Goal: Transaction & Acquisition: Purchase product/service

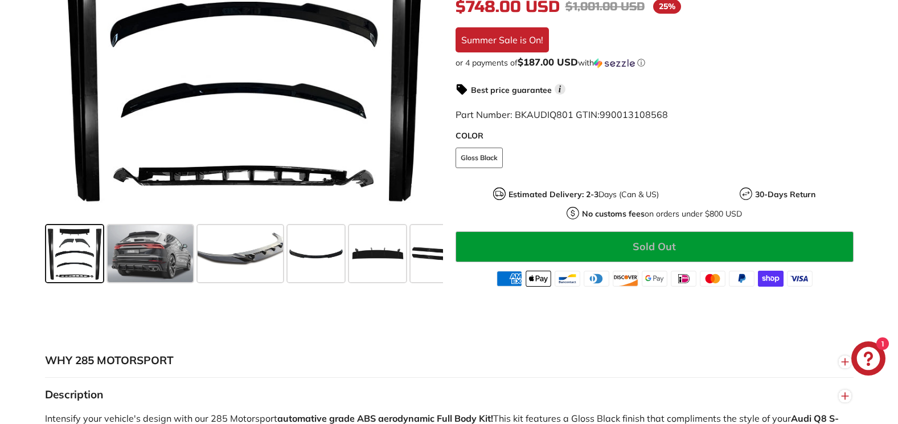
scroll to position [410, 0]
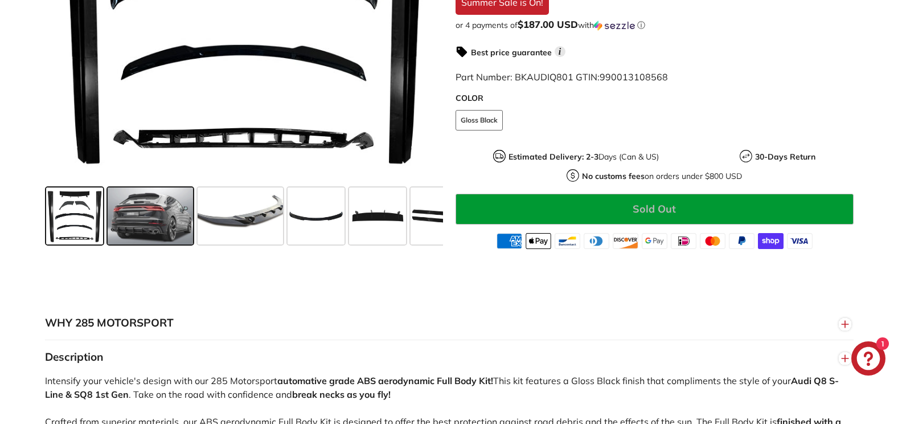
click at [167, 193] on span at bounding box center [150, 215] width 85 height 57
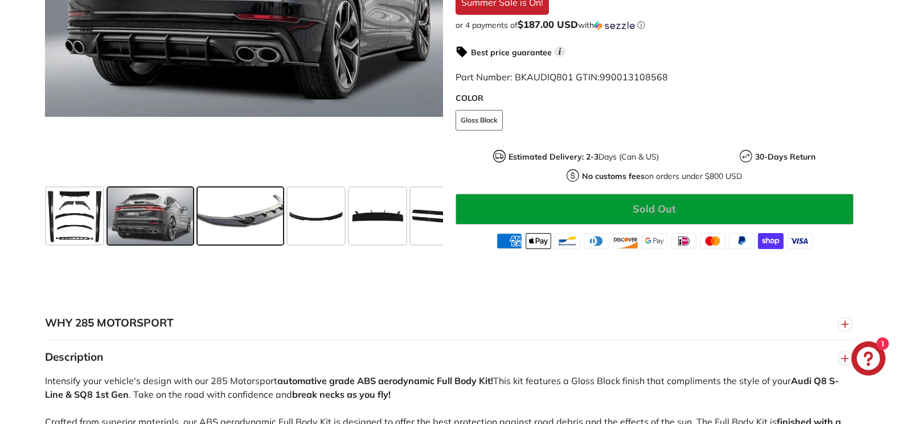
click at [223, 208] on span at bounding box center [240, 215] width 85 height 57
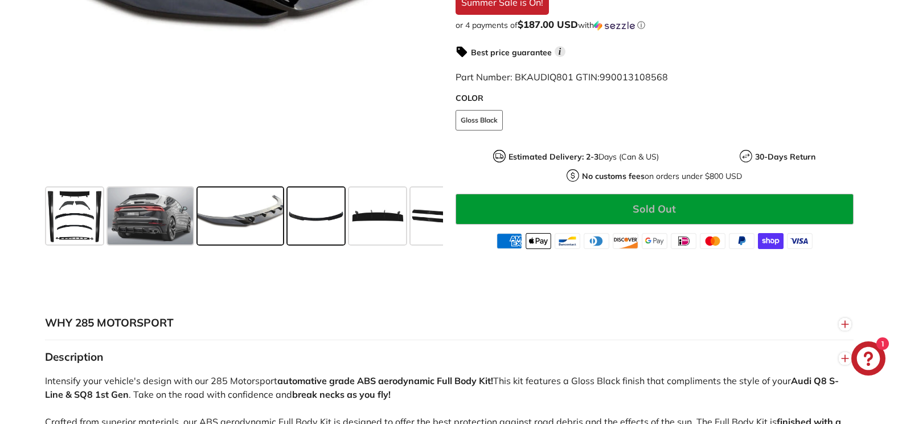
click at [317, 214] on span at bounding box center [316, 215] width 57 height 57
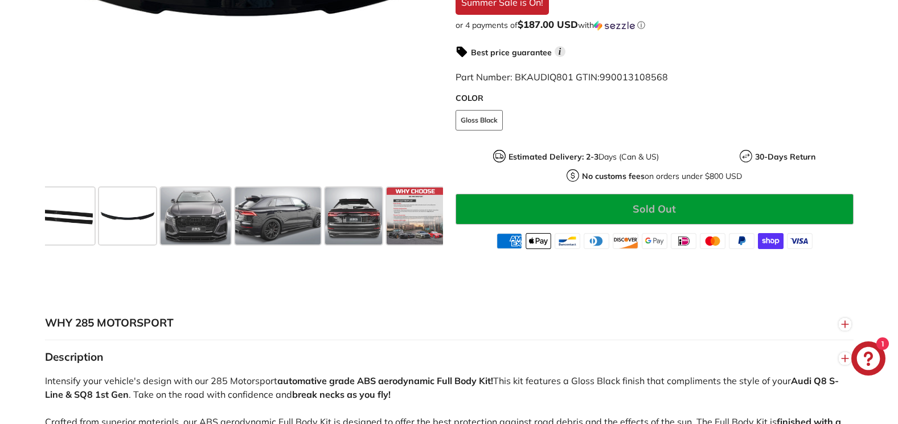
scroll to position [0, 376]
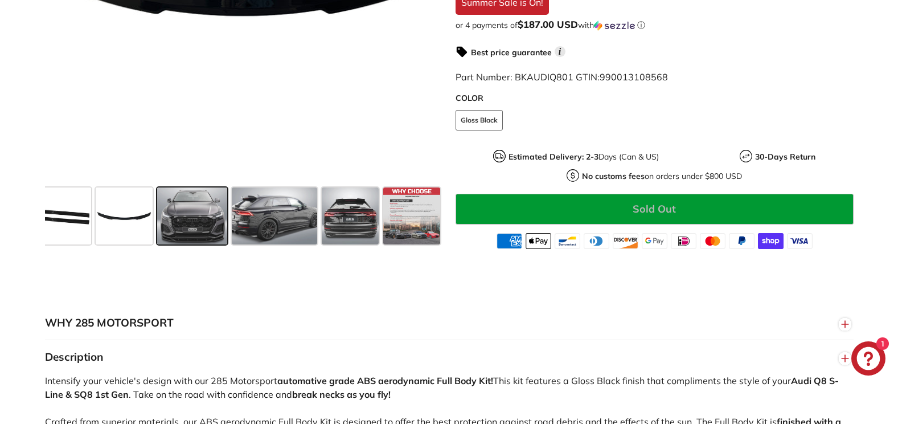
click at [210, 211] on span at bounding box center [192, 215] width 71 height 57
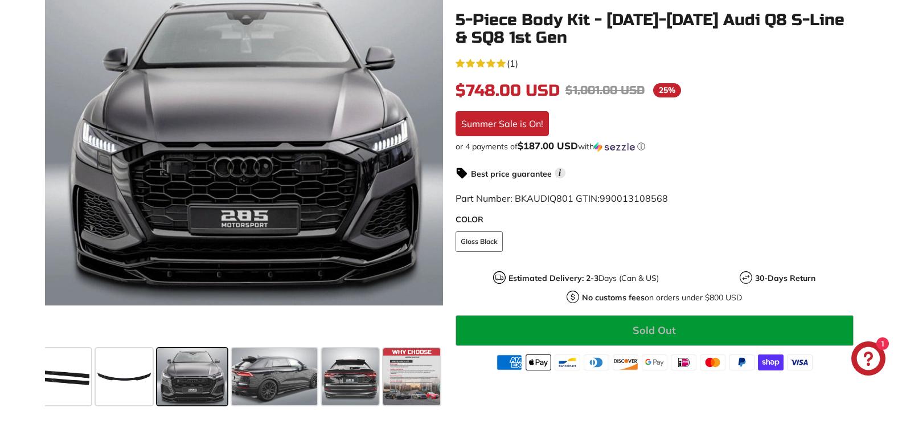
scroll to position [251, 0]
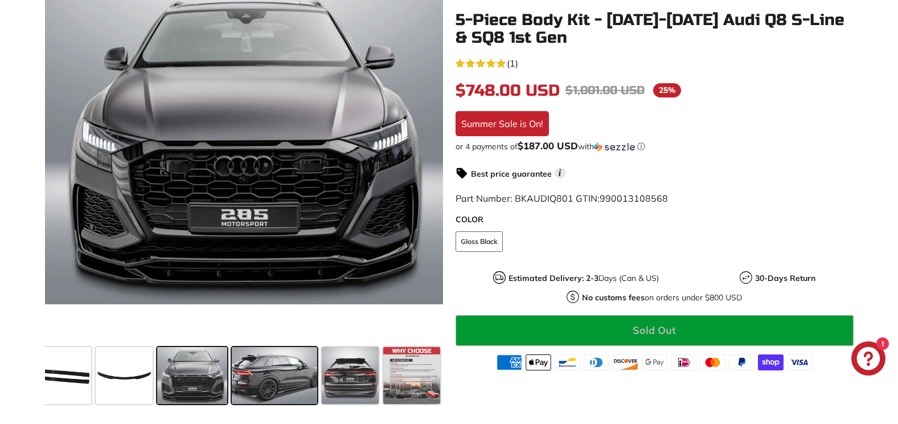
click at [253, 372] on span at bounding box center [274, 375] width 85 height 57
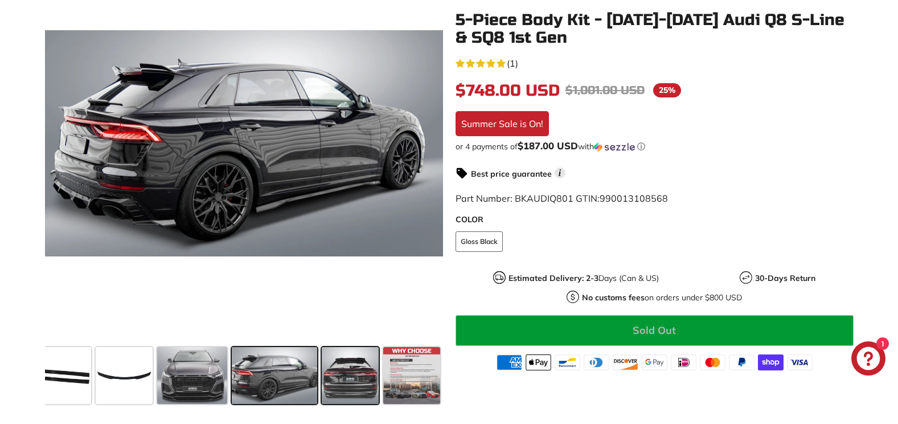
click at [329, 378] on span at bounding box center [350, 375] width 57 height 57
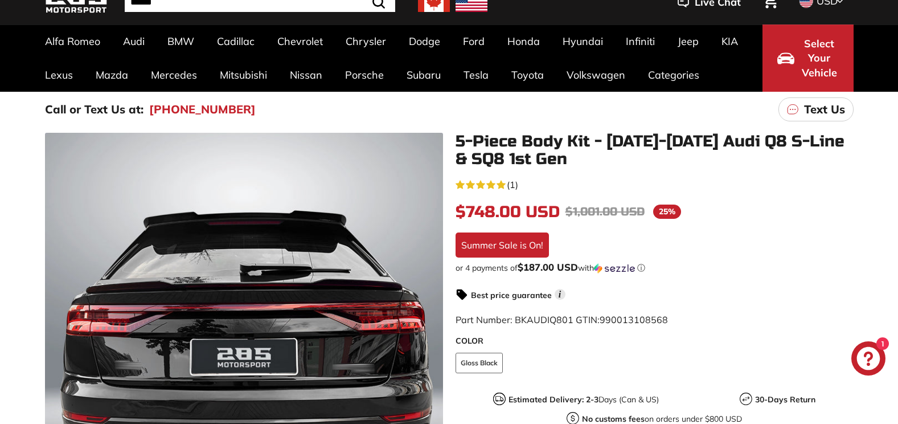
scroll to position [58, 0]
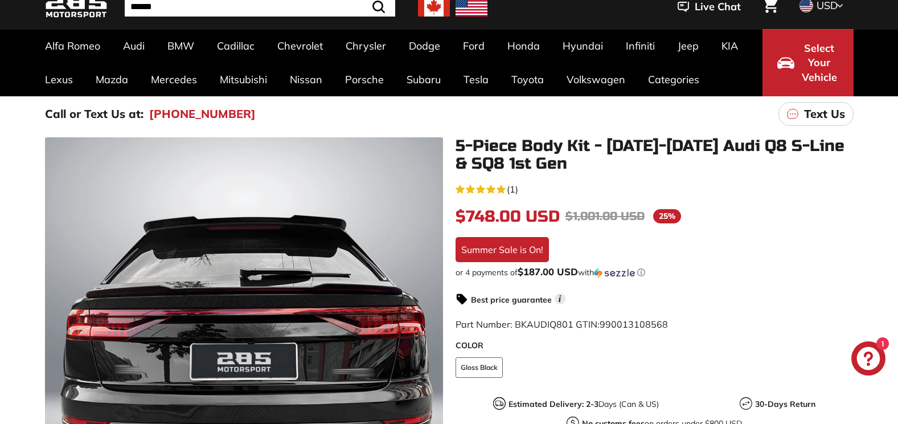
click at [507, 186] on span "(1)" at bounding box center [512, 189] width 11 height 14
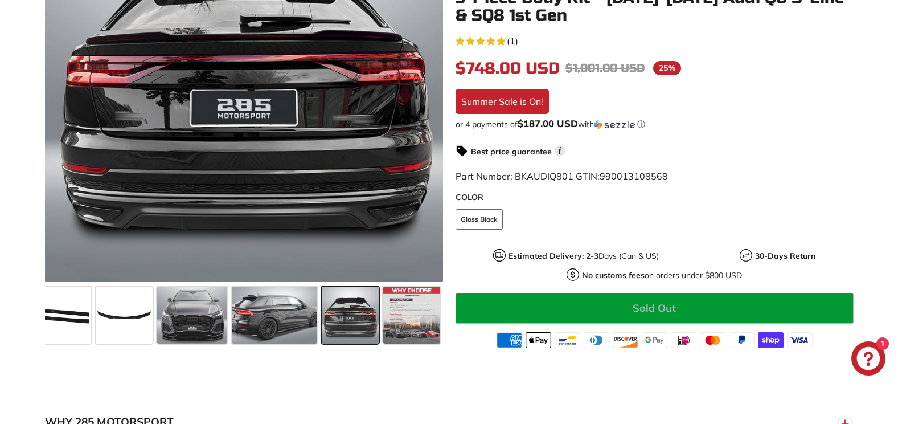
scroll to position [318, 0]
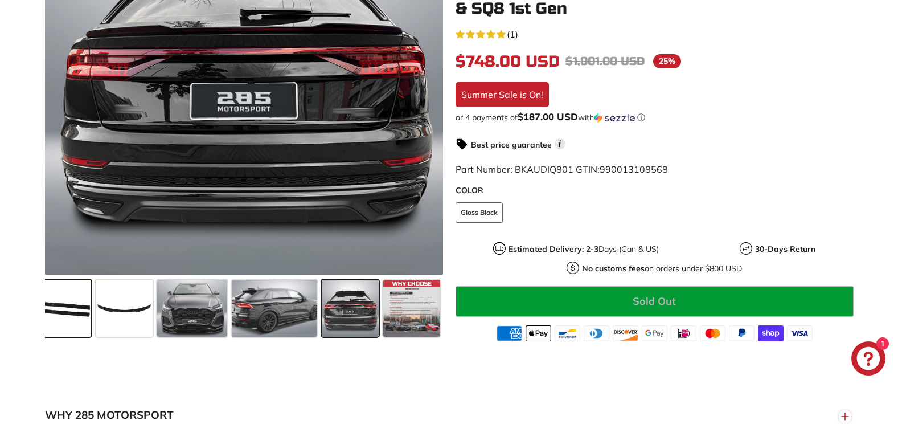
click at [89, 291] on span at bounding box center [62, 308] width 57 height 57
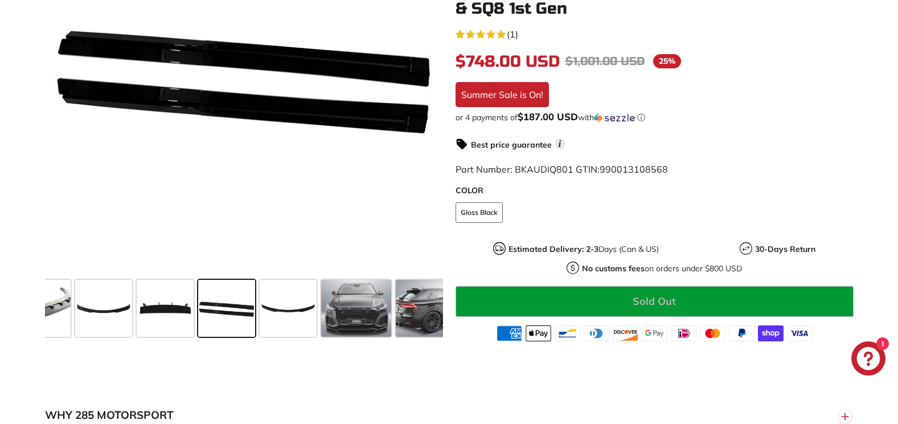
scroll to position [0, 195]
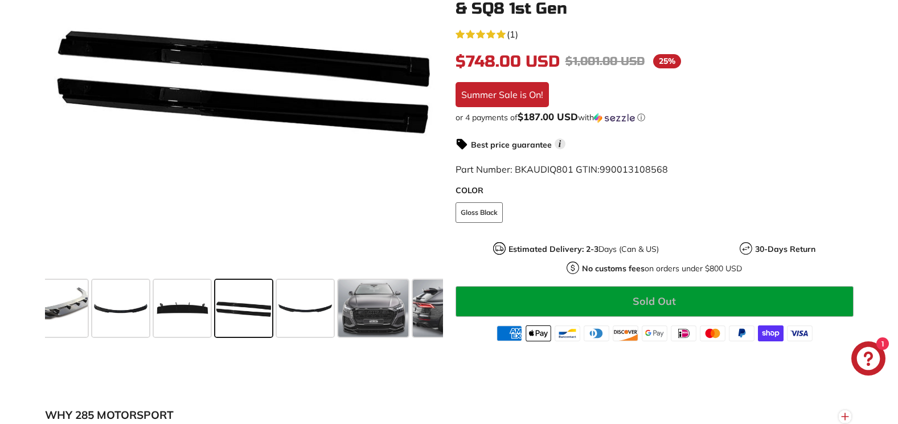
click at [89, 291] on div at bounding box center [45, 308] width 90 height 62
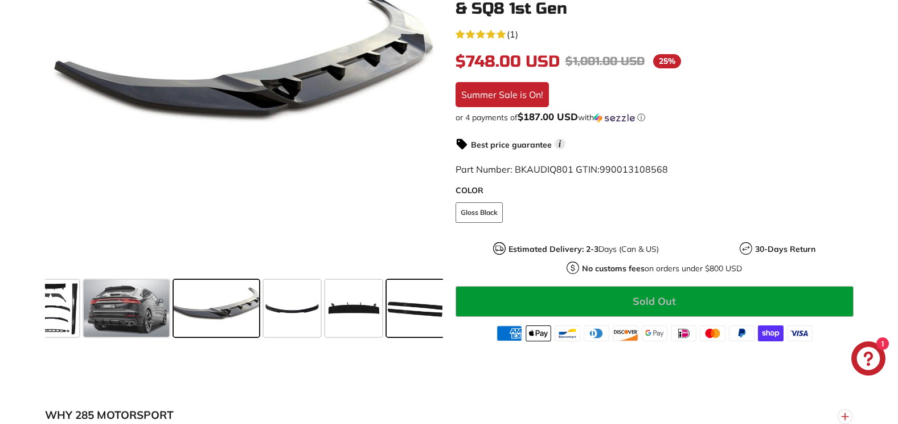
scroll to position [0, 0]
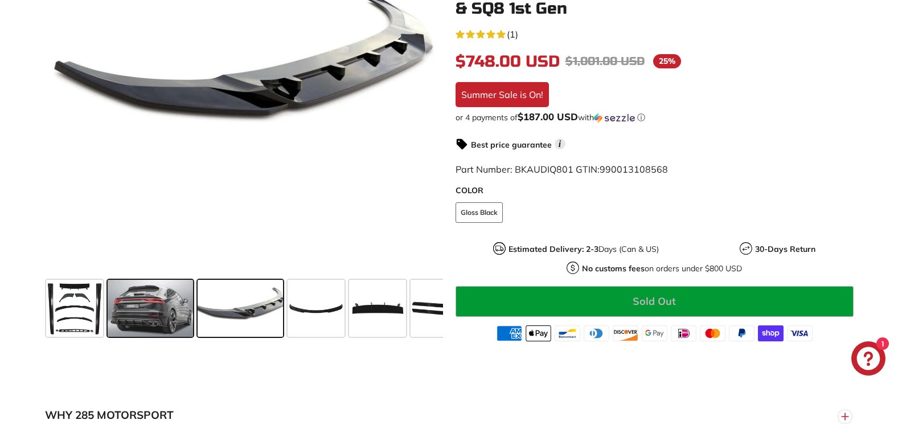
click at [119, 294] on span at bounding box center [150, 308] width 85 height 57
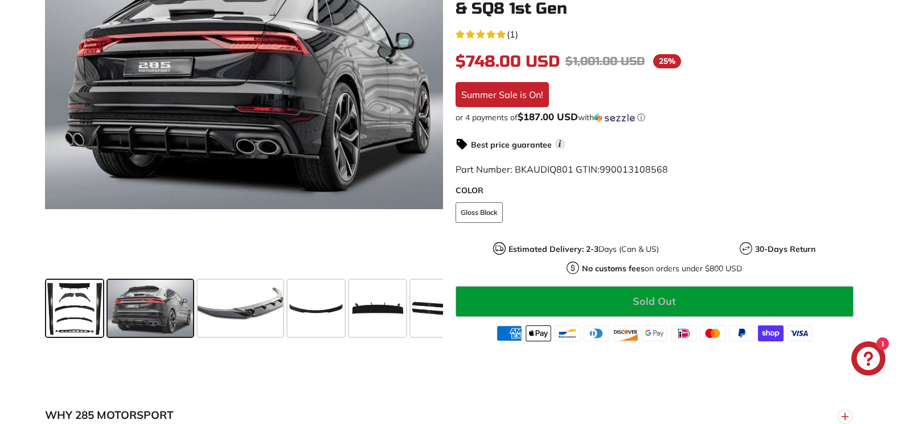
click at [92, 301] on span at bounding box center [74, 308] width 57 height 57
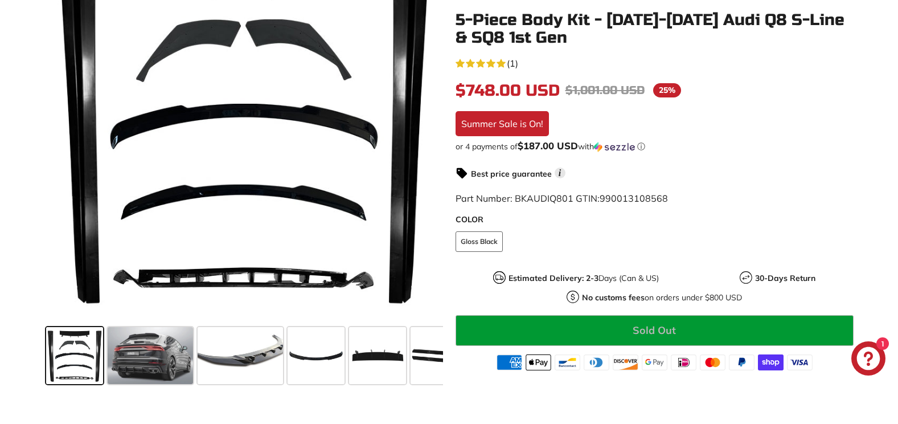
scroll to position [272, 0]
